Goal: Task Accomplishment & Management: Manage account settings

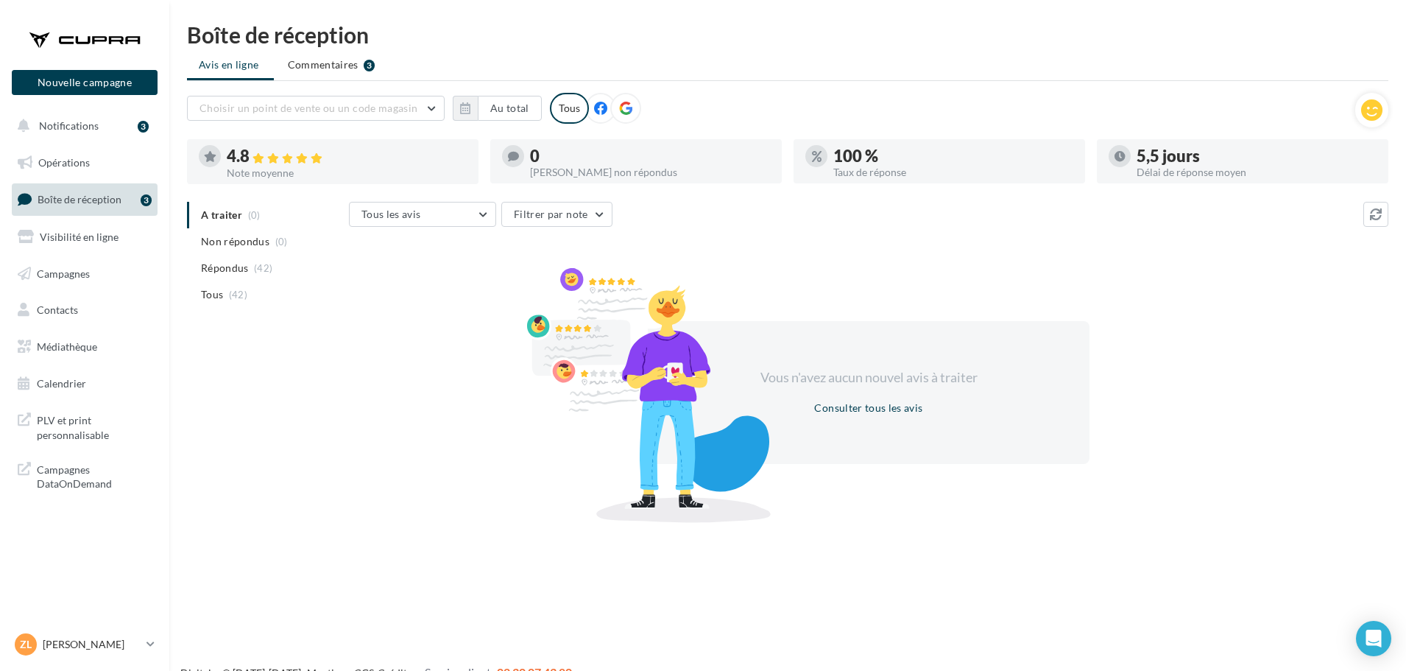
click at [104, 197] on span "Boîte de réception" at bounding box center [80, 199] width 84 height 13
click at [86, 200] on span "Boîte de réception" at bounding box center [80, 199] width 84 height 13
click at [84, 194] on span "Boîte de réception" at bounding box center [80, 199] width 84 height 13
click at [72, 195] on span "Boîte de réception" at bounding box center [80, 199] width 84 height 13
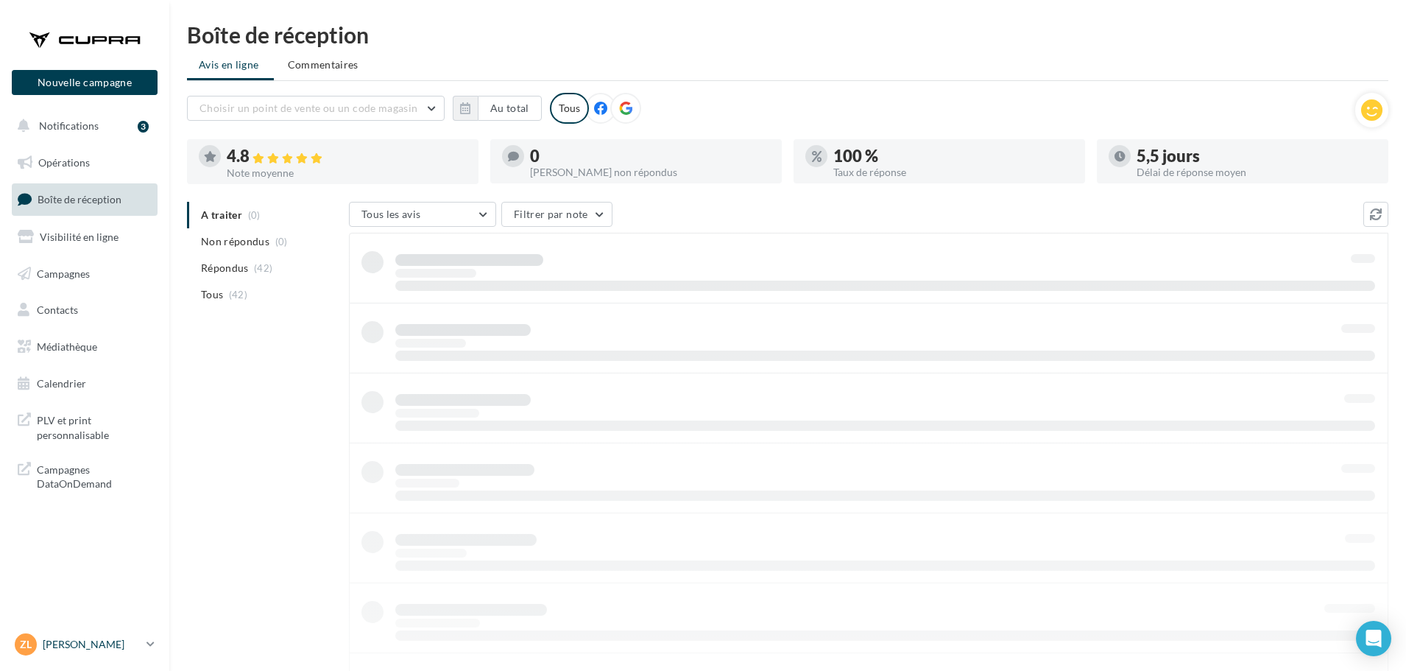
click at [153, 638] on icon at bounding box center [151, 644] width 8 height 13
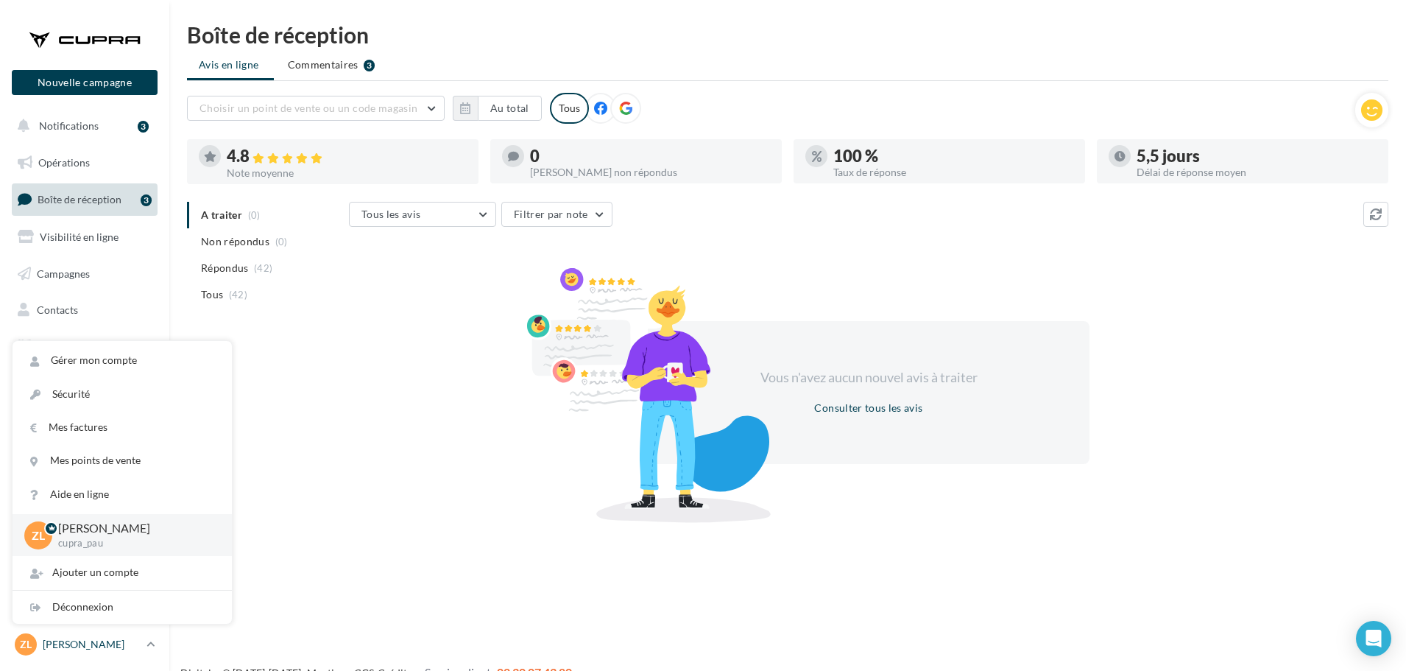
click at [155, 644] on link "Zl Zélie Bautista cupra_pau" at bounding box center [85, 644] width 146 height 28
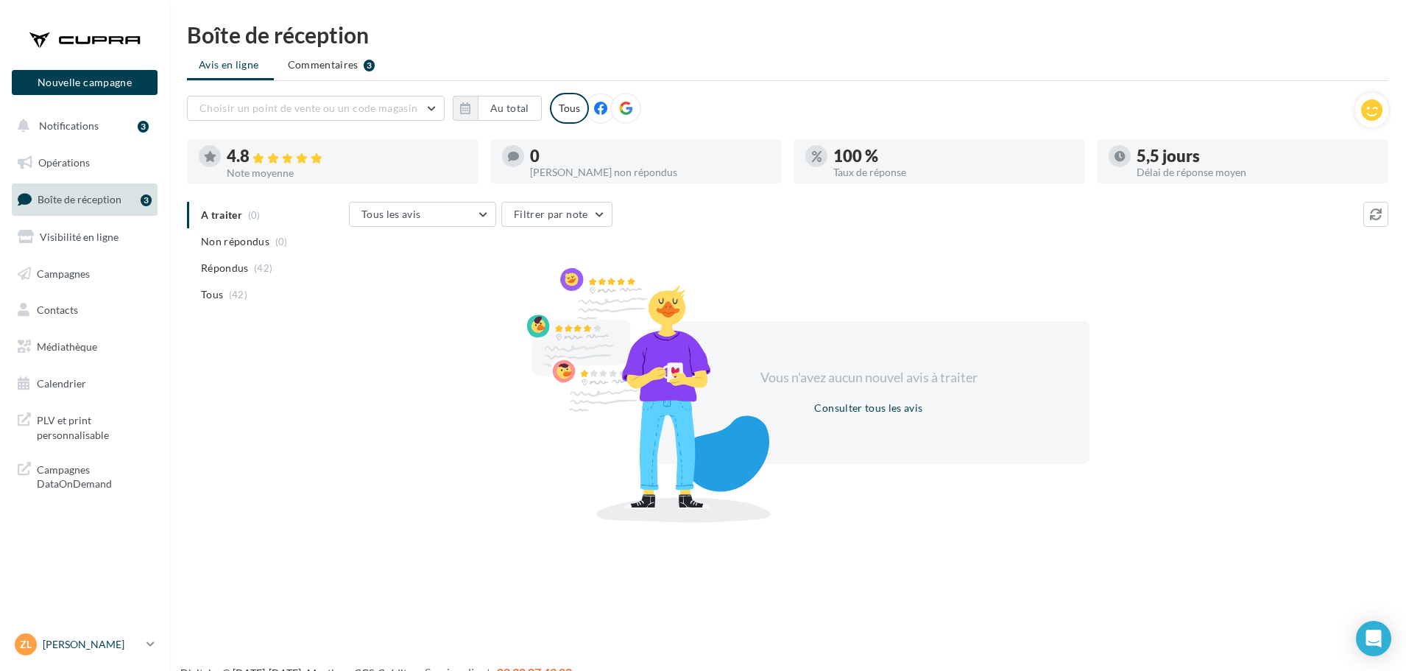
click at [155, 645] on icon at bounding box center [151, 644] width 8 height 13
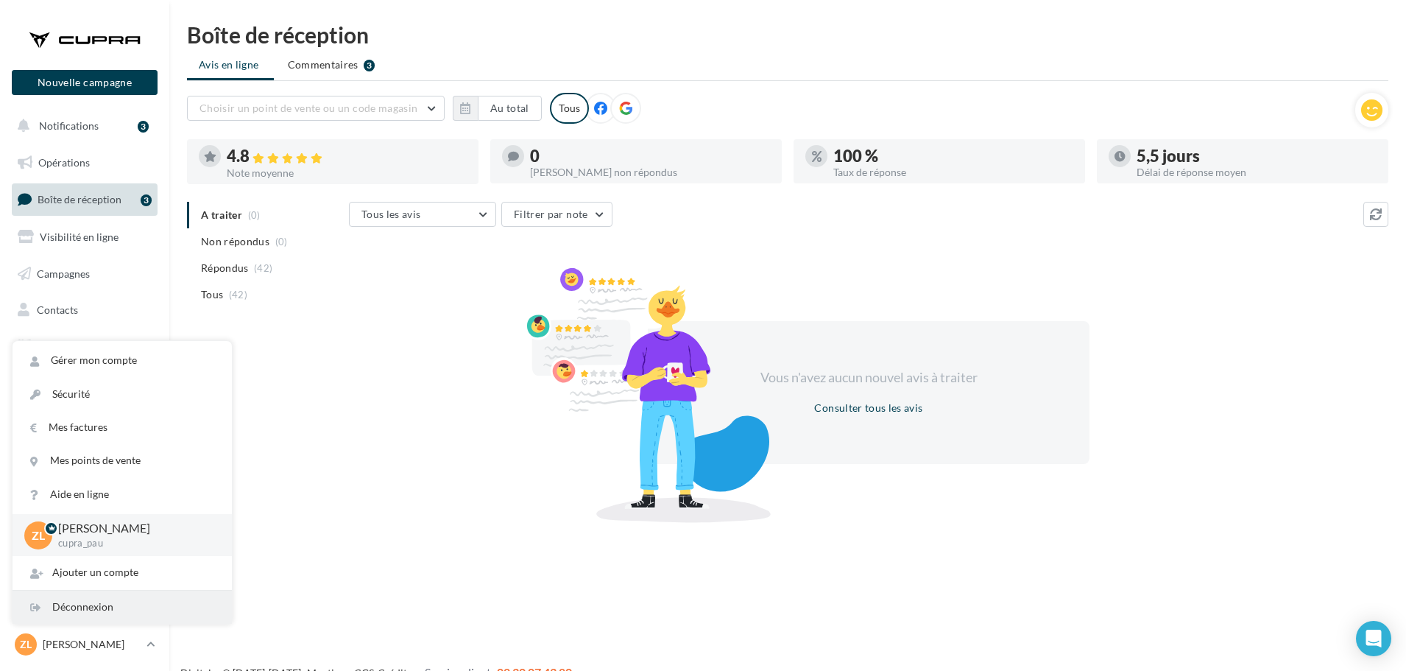
click at [105, 614] on div "Déconnexion" at bounding box center [122, 607] width 219 height 33
